Goal: Information Seeking & Learning: Learn about a topic

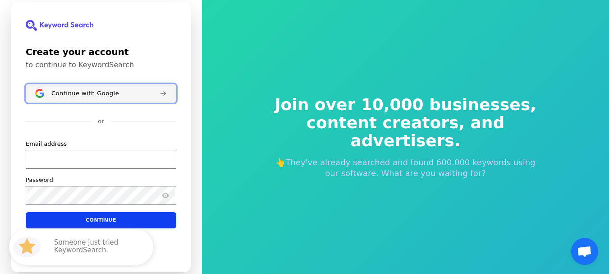
click at [72, 87] on button "Continue with Google" at bounding box center [101, 93] width 151 height 19
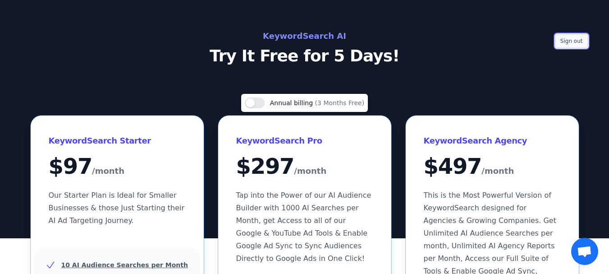
click at [574, 40] on button "Sign out" at bounding box center [571, 41] width 32 height 14
click at [317, 33] on h2 "KeywordSearch AI" at bounding box center [305, 36] width 404 height 14
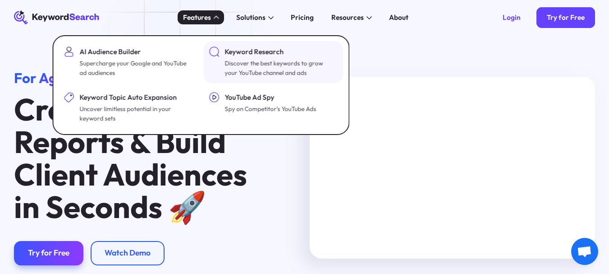
click at [247, 67] on div "Discover the best keywords to grow your YouTube channel and ads" at bounding box center [280, 68] width 112 height 19
